Goal: Information Seeking & Learning: Learn about a topic

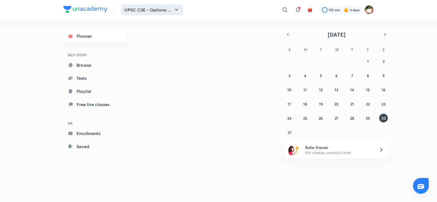
click at [174, 9] on icon "button" at bounding box center [176, 10] width 7 height 7
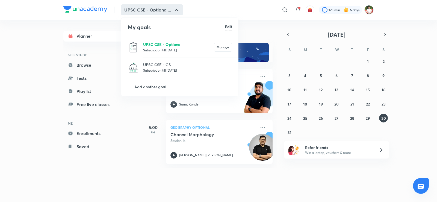
click at [155, 68] on p "Subscription till [DATE]" at bounding box center [187, 70] width 89 height 5
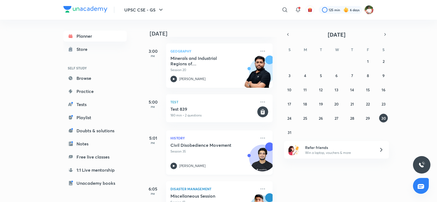
scroll to position [284, 0]
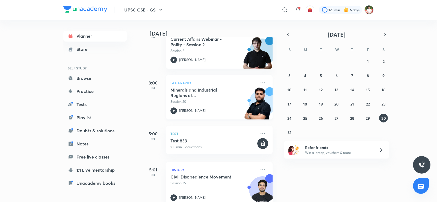
click at [230, 91] on h5 "Minerals and Industrial Regions of [GEOGRAPHIC_DATA] - I" at bounding box center [205, 92] width 68 height 11
click at [371, 9] on img at bounding box center [369, 9] width 9 height 9
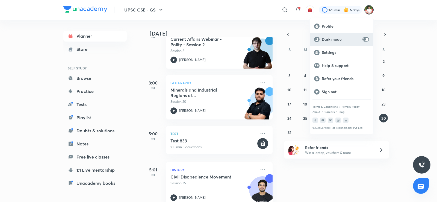
click at [370, 41] on div "Dark mode" at bounding box center [342, 39] width 64 height 13
checkbox input "true"
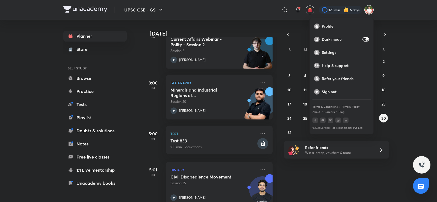
click at [422, 68] on div at bounding box center [218, 101] width 437 height 202
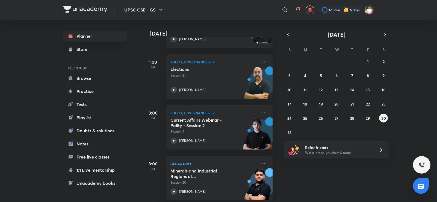
scroll to position [93, 0]
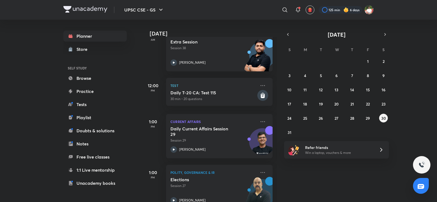
click at [234, 0] on div at bounding box center [218, 0] width 437 height 1
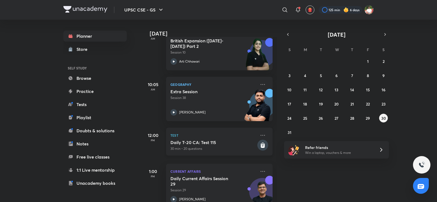
scroll to position [64, 0]
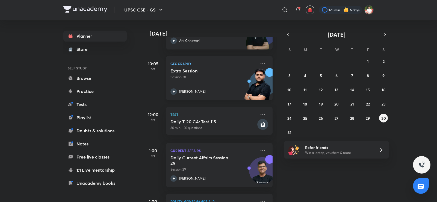
click at [202, 71] on h5 "Extra Session" at bounding box center [205, 70] width 68 height 5
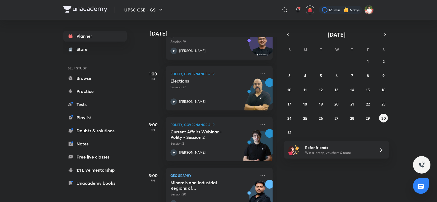
scroll to position [255, 0]
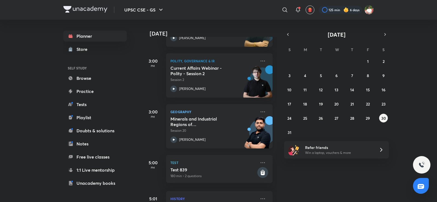
click at [213, 129] on p "Session 20" at bounding box center [214, 130] width 86 height 5
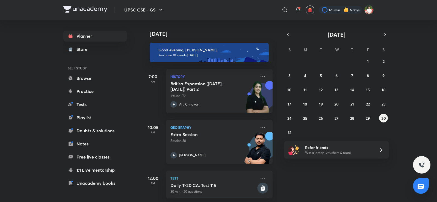
click at [194, 148] on div "Extra Session Session 38 [PERSON_NAME]" at bounding box center [214, 145] width 86 height 27
